Goal: Communication & Community: Ask a question

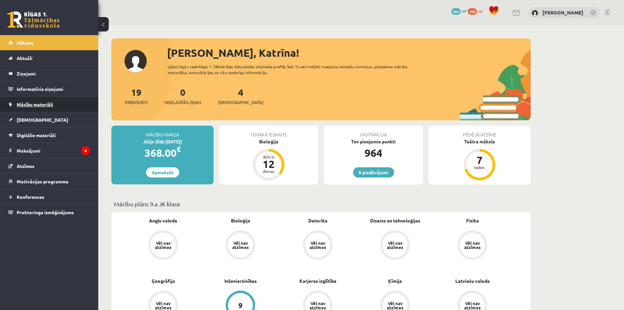
click at [54, 101] on link "Mācību materiāli" at bounding box center [50, 104] width 82 height 15
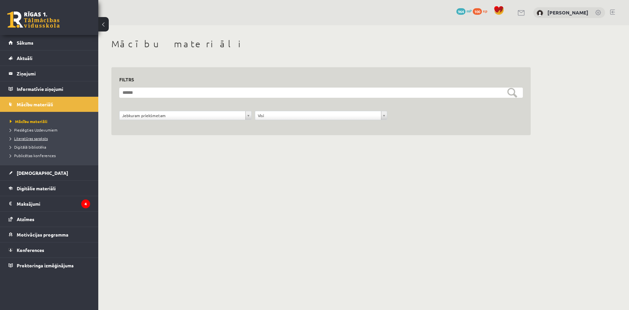
click at [40, 137] on span "Literatūras saraksts" at bounding box center [29, 138] width 38 height 5
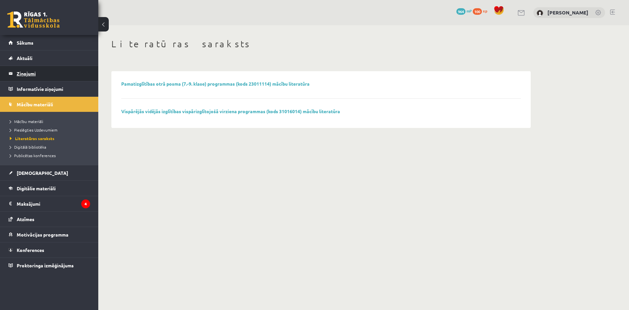
click at [44, 73] on legend "Ziņojumi 0" at bounding box center [53, 73] width 73 height 15
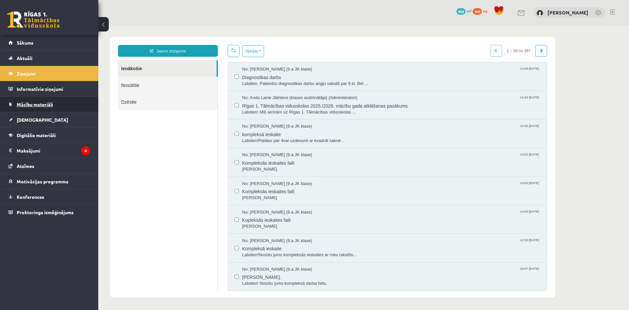
click at [58, 103] on link "Mācību materiāli" at bounding box center [50, 104] width 82 height 15
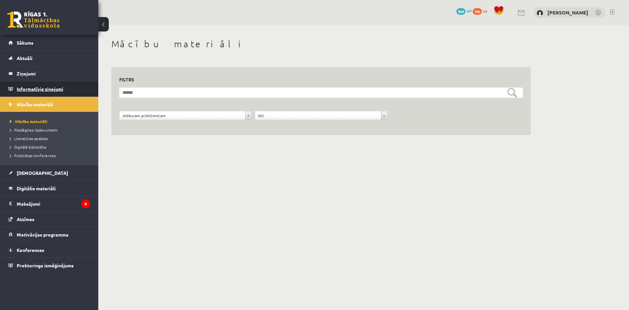
click at [35, 85] on legend "Informatīvie ziņojumi 0" at bounding box center [53, 88] width 73 height 15
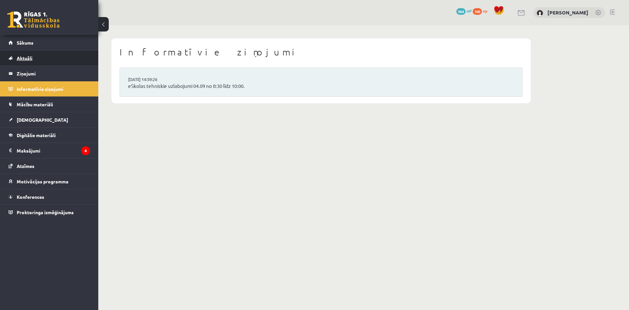
click at [34, 56] on link "Aktuāli" at bounding box center [50, 57] width 82 height 15
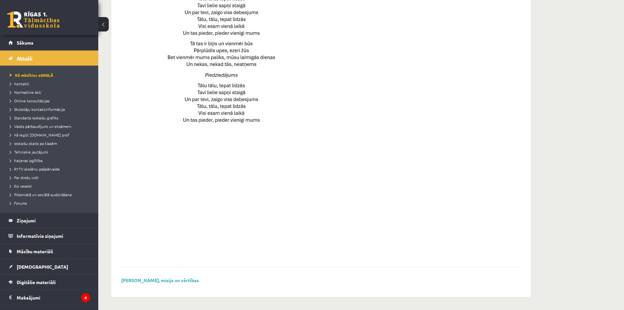
click at [24, 56] on span "Aktuāli" at bounding box center [25, 58] width 16 height 6
click at [29, 218] on legend "Ziņojumi 0" at bounding box center [53, 220] width 73 height 15
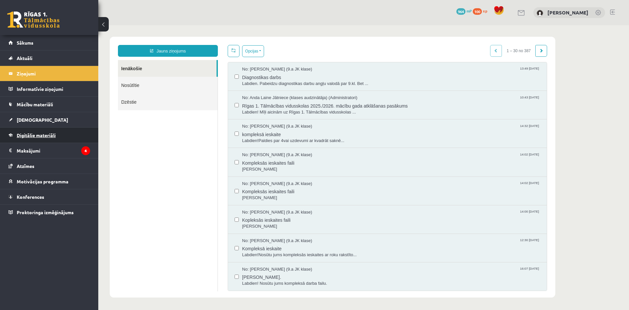
click at [42, 135] on span "Digitālie materiāli" at bounding box center [36, 135] width 39 height 6
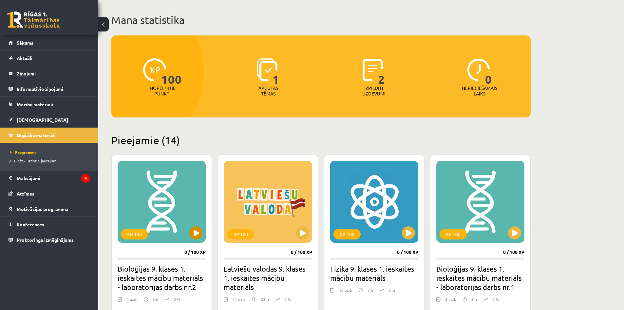
scroll to position [33, 0]
click at [195, 228] on button at bounding box center [195, 232] width 13 height 13
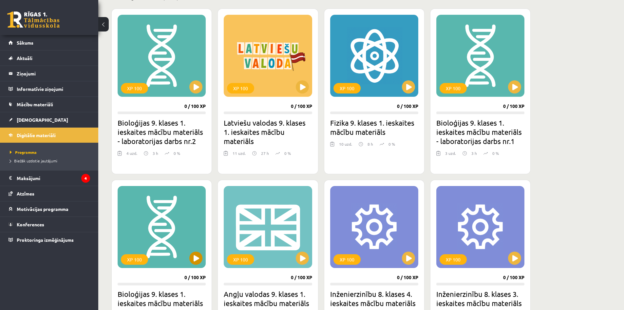
scroll to position [197, 0]
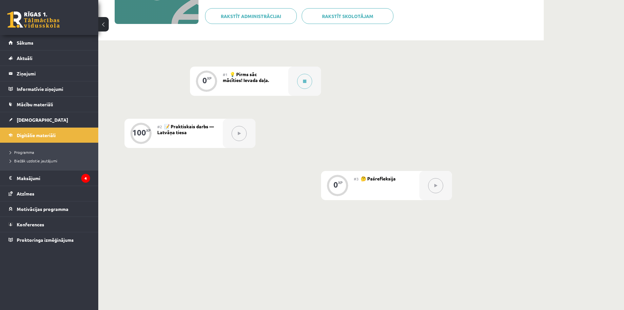
scroll to position [115, 0]
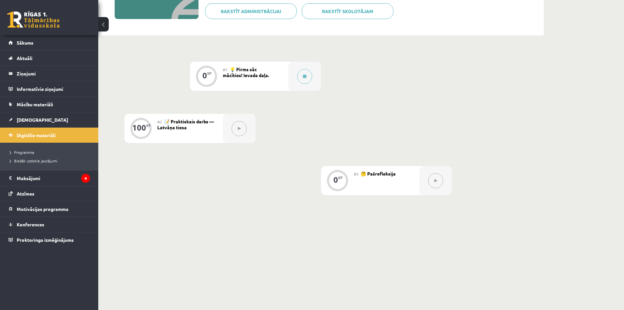
click at [242, 130] on button at bounding box center [239, 128] width 15 height 15
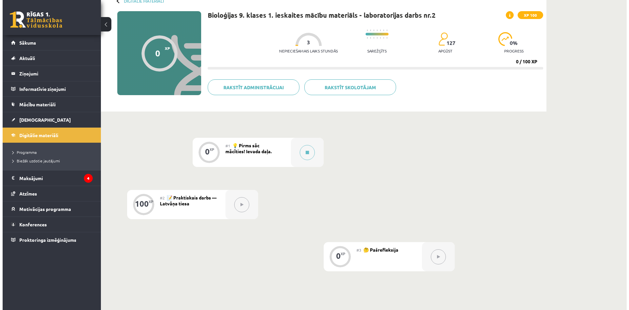
scroll to position [0, 0]
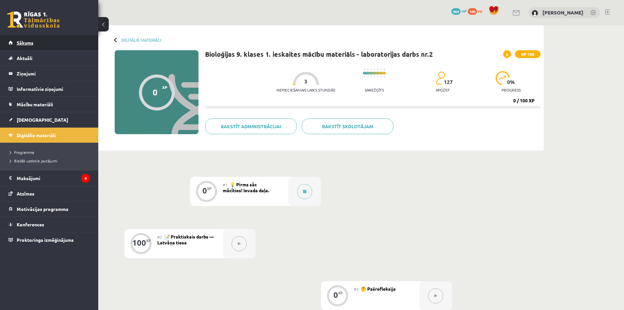
click at [30, 43] on span "Sākums" at bounding box center [25, 43] width 17 height 6
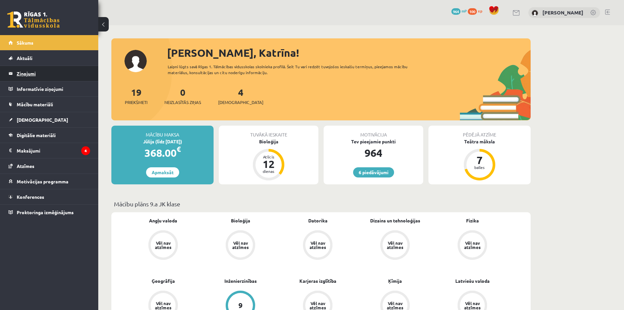
click at [33, 72] on legend "Ziņojumi 0" at bounding box center [53, 73] width 73 height 15
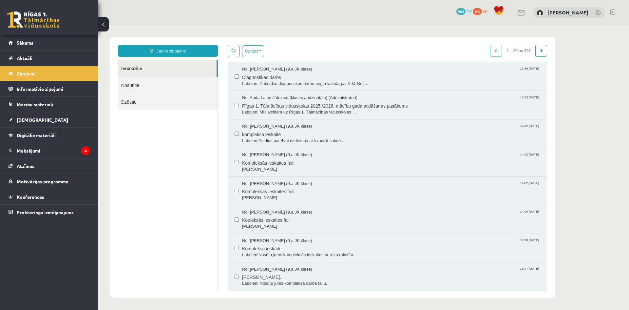
click at [187, 49] on link "Jauns ziņojums" at bounding box center [168, 51] width 100 height 12
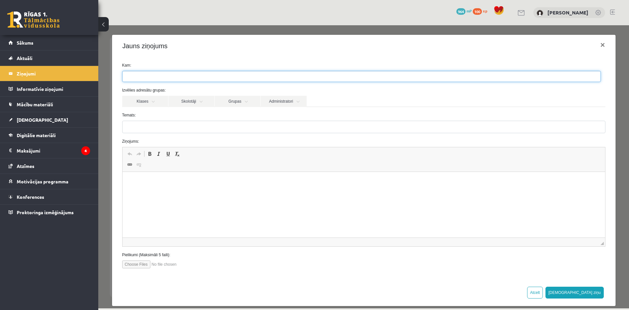
click at [238, 75] on ul at bounding box center [362, 76] width 478 height 10
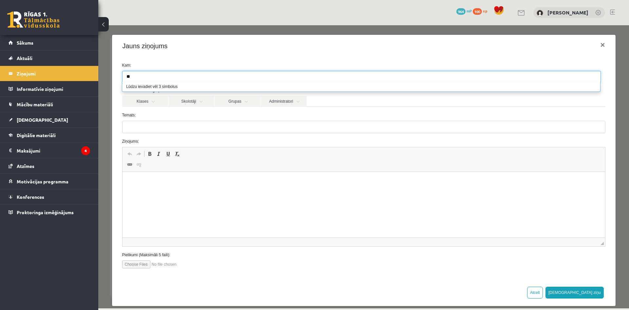
type input "*"
click at [246, 113] on label "Temats:" at bounding box center [363, 115] width 493 height 6
click at [246, 121] on input "Temats:" at bounding box center [363, 127] width 483 height 12
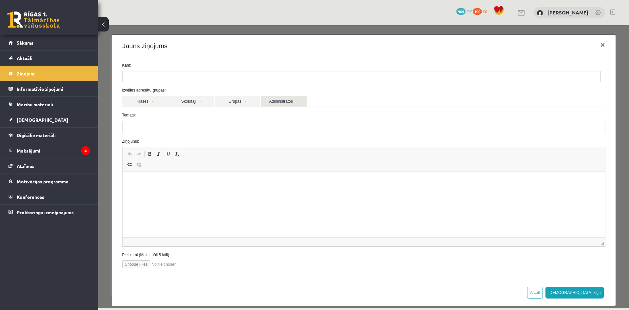
click at [294, 104] on link "Administratori" at bounding box center [284, 101] width 46 height 11
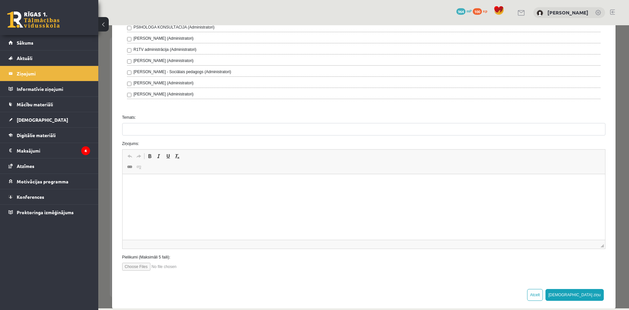
scroll to position [224, 0]
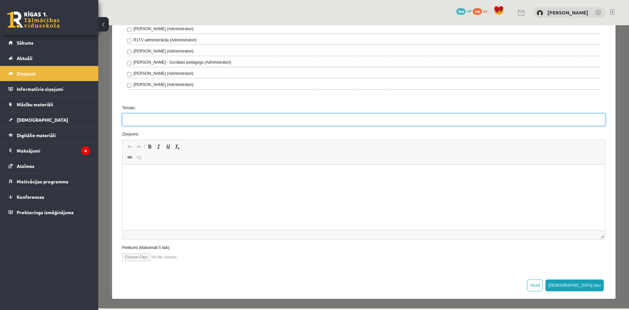
click at [169, 117] on input "Temats:" at bounding box center [363, 119] width 483 height 12
type input "**********"
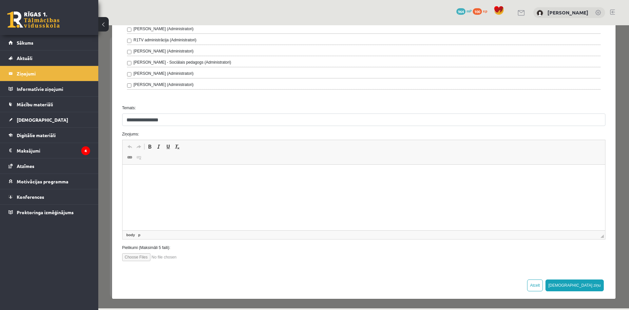
click at [174, 178] on html at bounding box center [363, 174] width 483 height 20
click at [581, 284] on button "Sūtīt ziņu" at bounding box center [574, 285] width 58 height 12
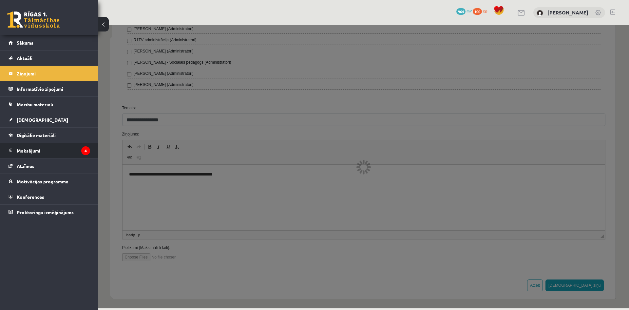
click at [27, 153] on legend "Maksājumi 4" at bounding box center [53, 150] width 73 height 15
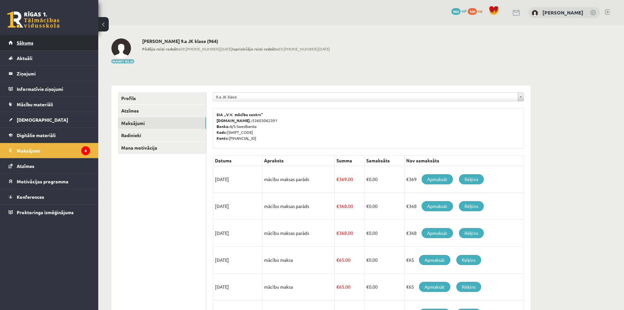
click at [29, 43] on span "Sākums" at bounding box center [25, 43] width 17 height 6
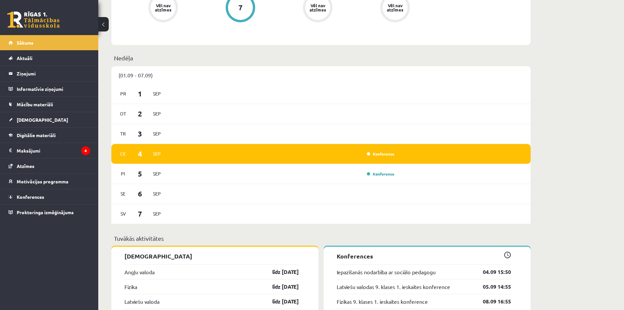
scroll to position [557, 0]
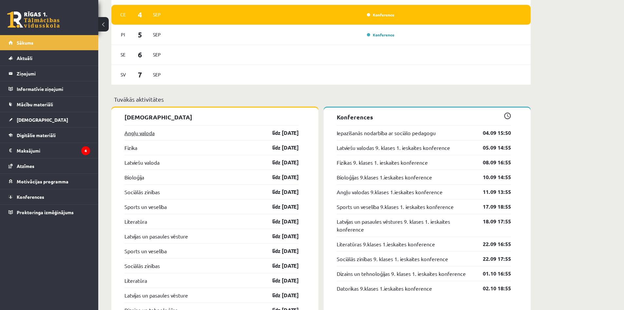
click at [140, 135] on link "Angļu valoda" at bounding box center [139, 133] width 30 height 8
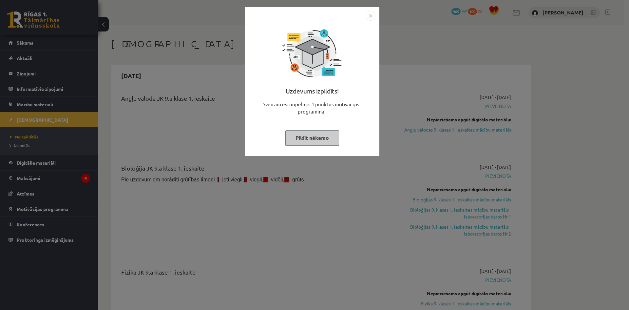
click at [371, 17] on img "Close" at bounding box center [371, 16] width 10 height 10
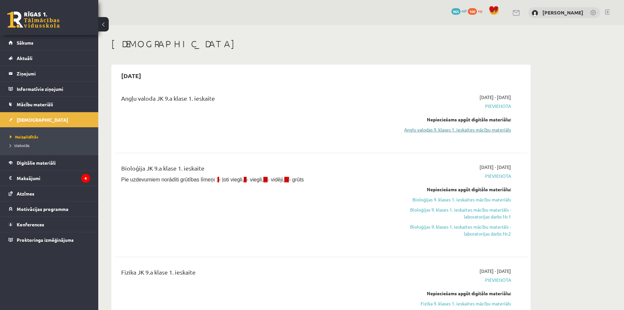
click at [485, 126] on link "Angļu valodas 9. klases 1. ieskaites mācību materiāls" at bounding box center [449, 129] width 123 height 7
click at [504, 212] on link "Bioloģijas 9. klases 1. ieskaites mācību materiāls - laboratorijas darbs Nr.1" at bounding box center [449, 213] width 123 height 14
click at [32, 41] on span "Sākums" at bounding box center [25, 43] width 17 height 6
